Goal: Information Seeking & Learning: Understand process/instructions

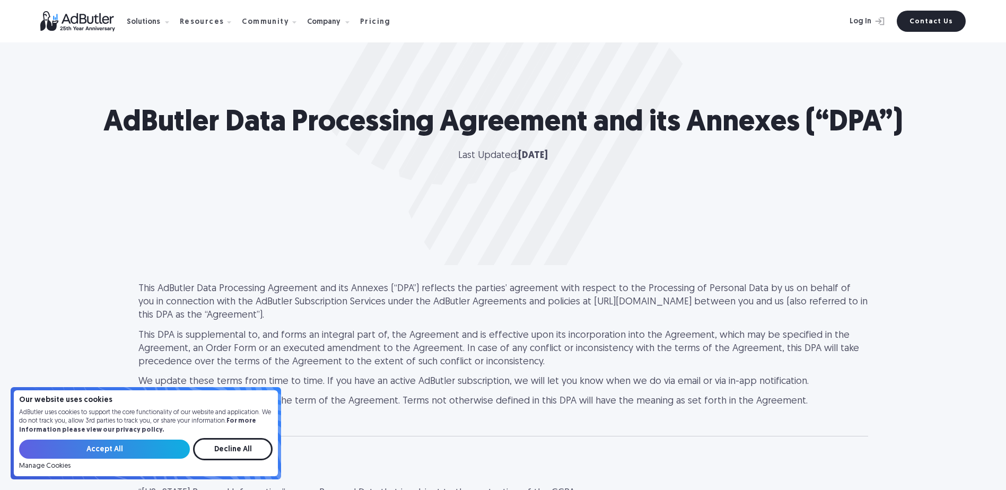
scroll to position [53, 0]
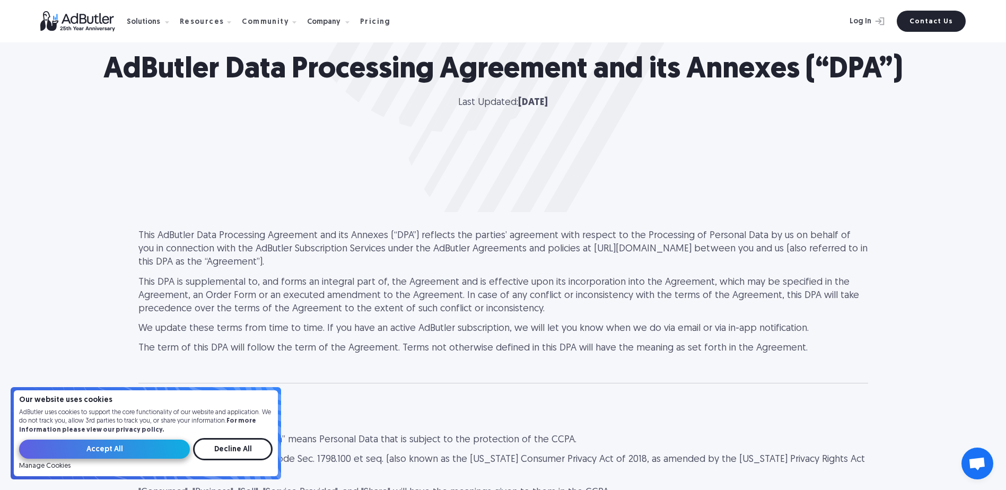
click at [121, 448] on input "Accept All" at bounding box center [104, 449] width 171 height 19
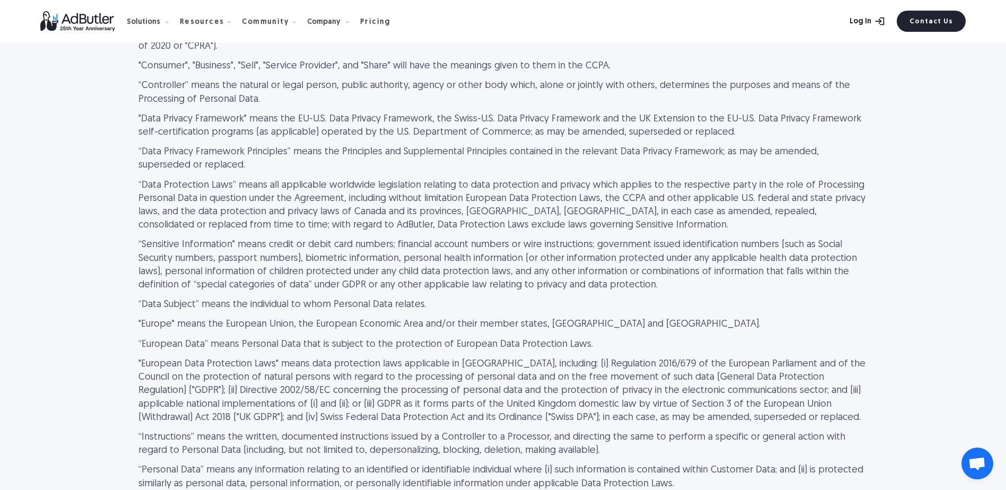
scroll to position [2270, 0]
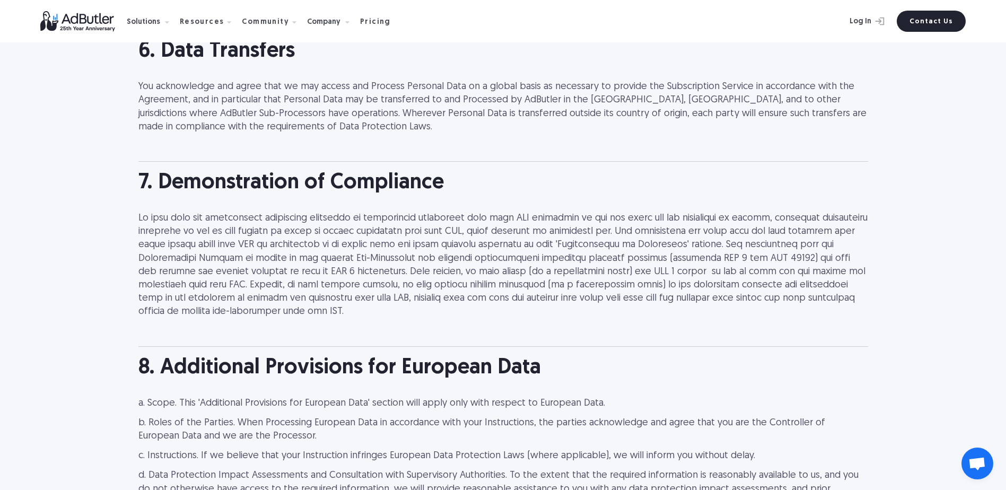
click at [310, 253] on p at bounding box center [503, 265] width 730 height 107
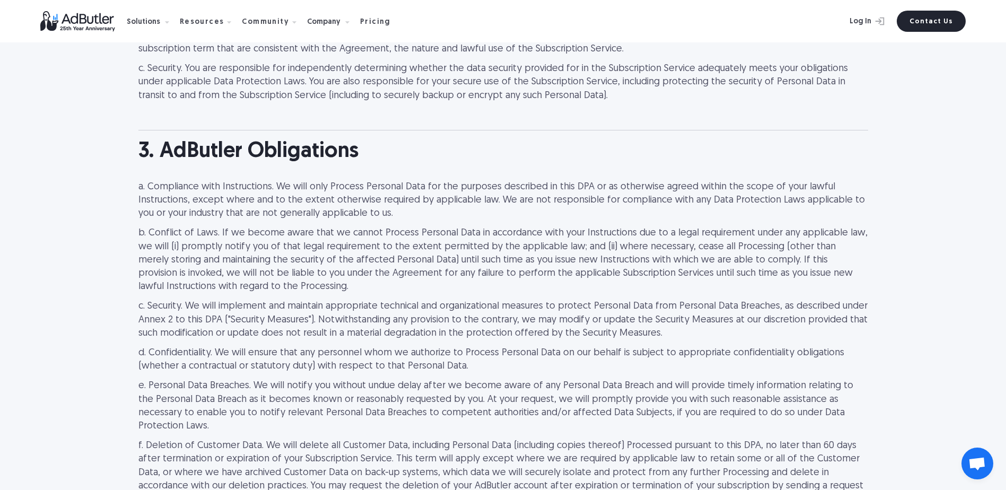
scroll to position [1156, 0]
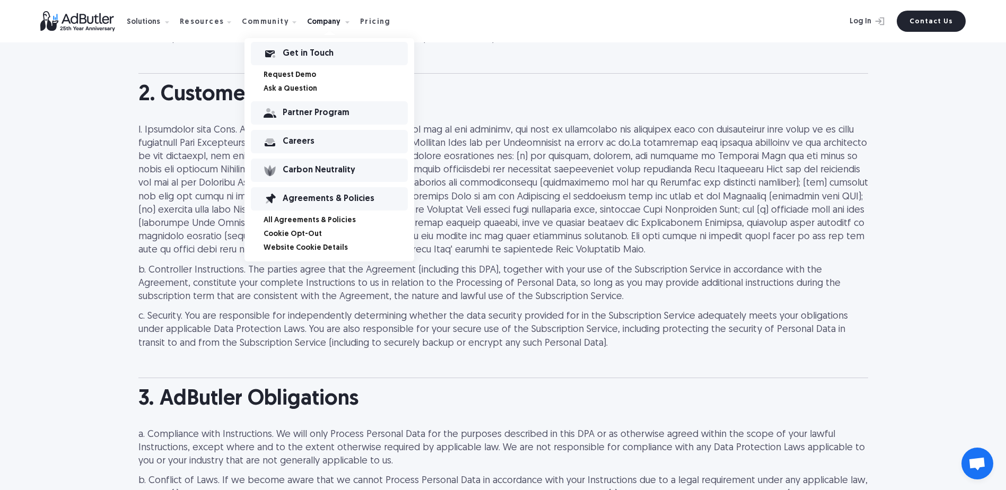
click at [321, 218] on link "All Agreements & Policies" at bounding box center [339, 220] width 151 height 7
